Goal: Find contact information: Find contact information

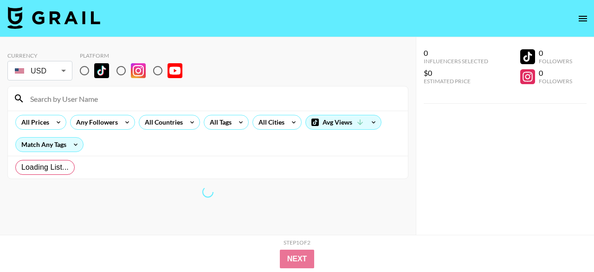
radio input "true"
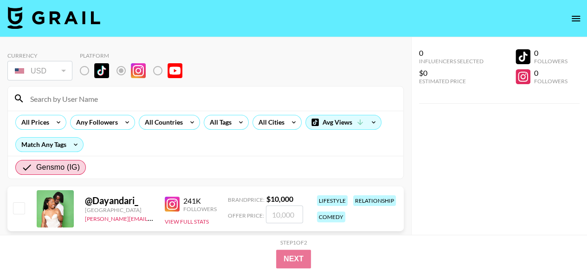
click at [85, 102] on input at bounding box center [211, 98] width 373 height 15
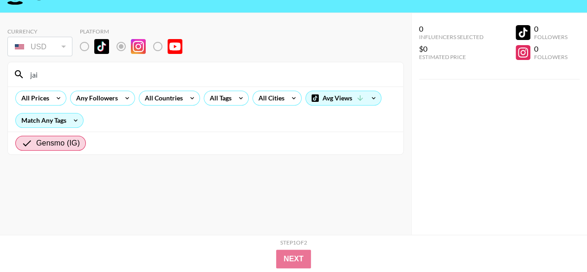
scroll to position [37, 0]
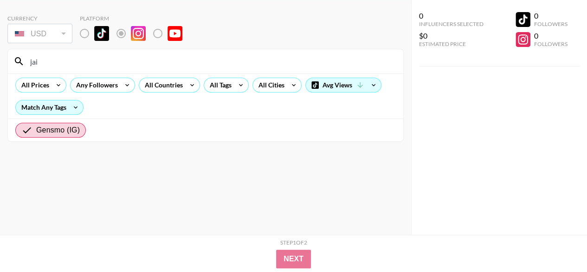
type input "jai"
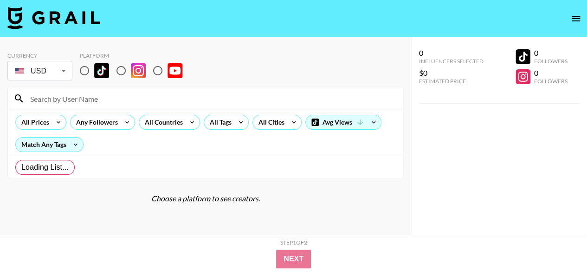
radio input "true"
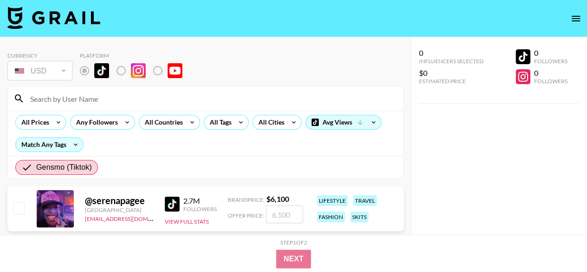
click at [160, 101] on input at bounding box center [211, 98] width 373 height 15
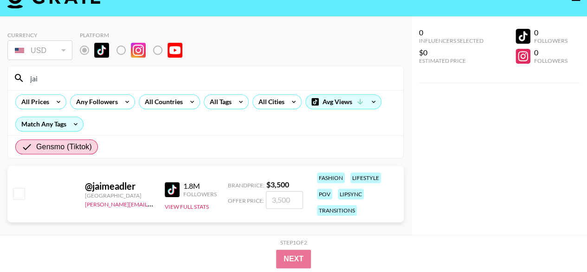
scroll to position [37, 0]
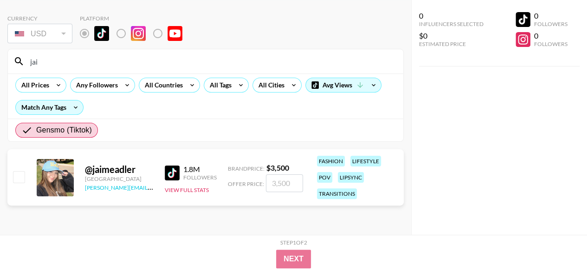
type input "jai"
click at [108, 187] on link "[PERSON_NAME][EMAIL_ADDRESS][DOMAIN_NAME]" at bounding box center [153, 186] width 137 height 9
